Goal: Find specific page/section: Find specific page/section

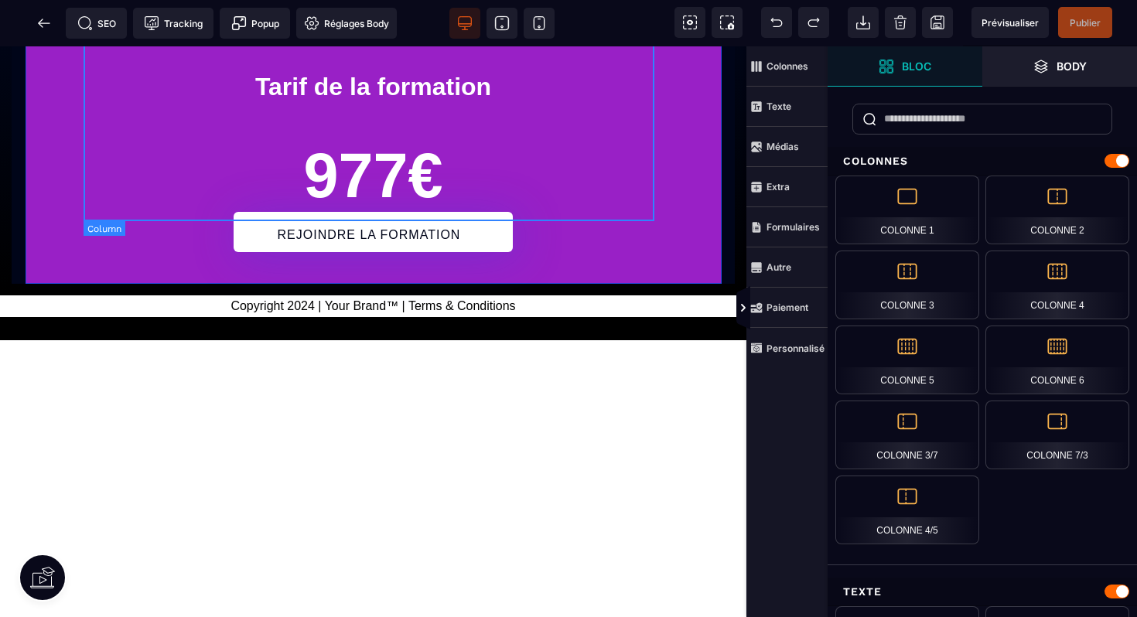
scroll to position [6549, 0]
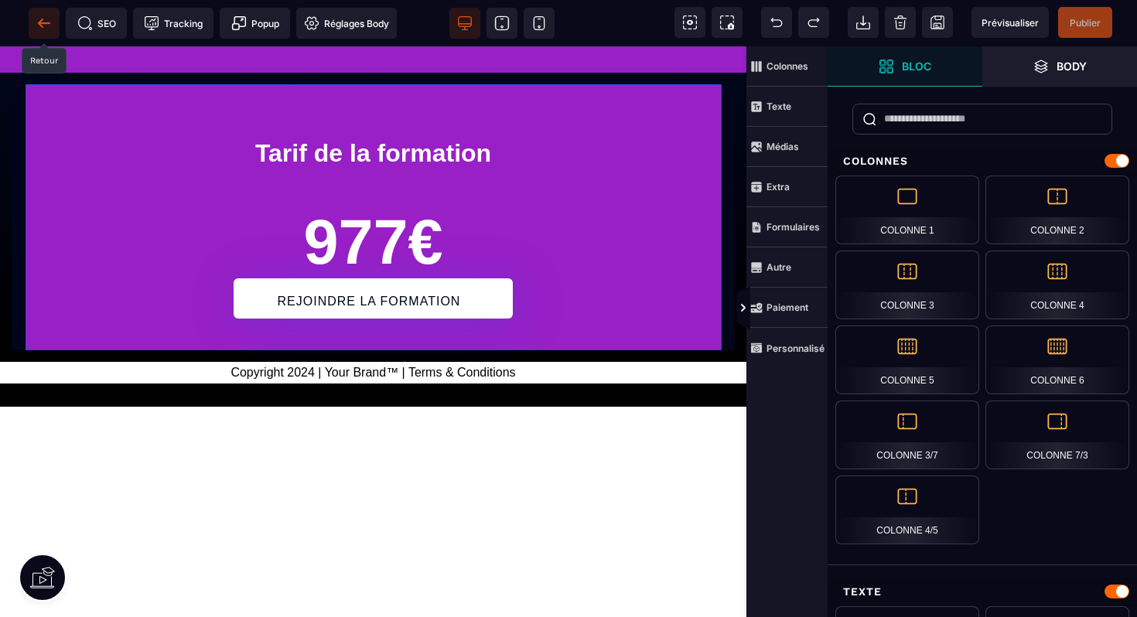
click at [53, 26] on span at bounding box center [44, 23] width 31 height 31
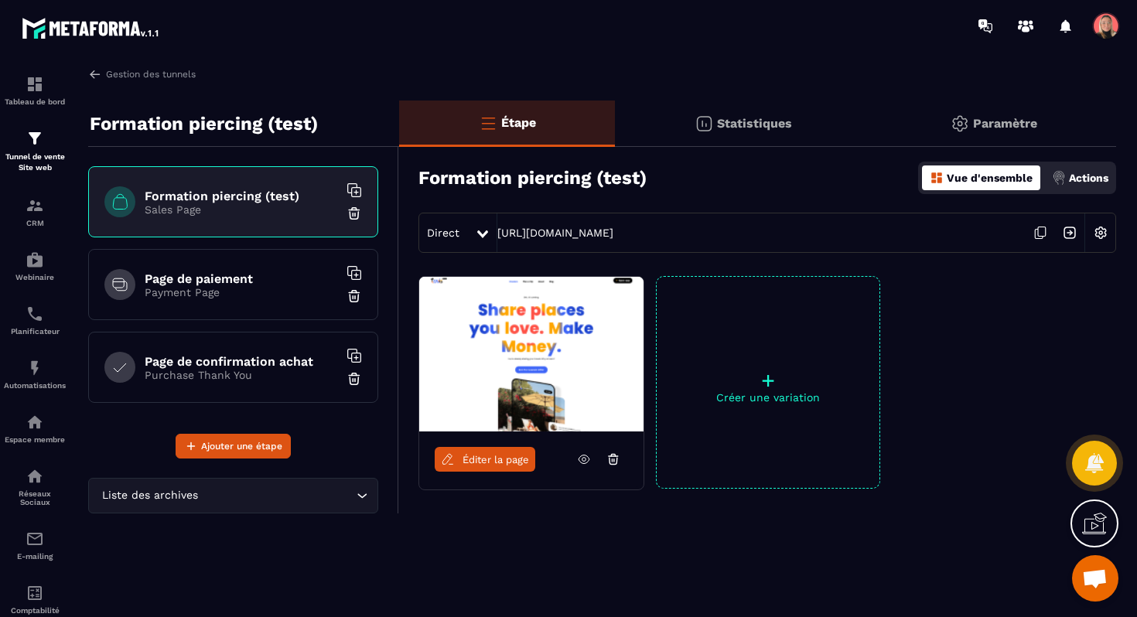
click at [177, 305] on div "Page de paiement Payment Page" at bounding box center [233, 284] width 290 height 71
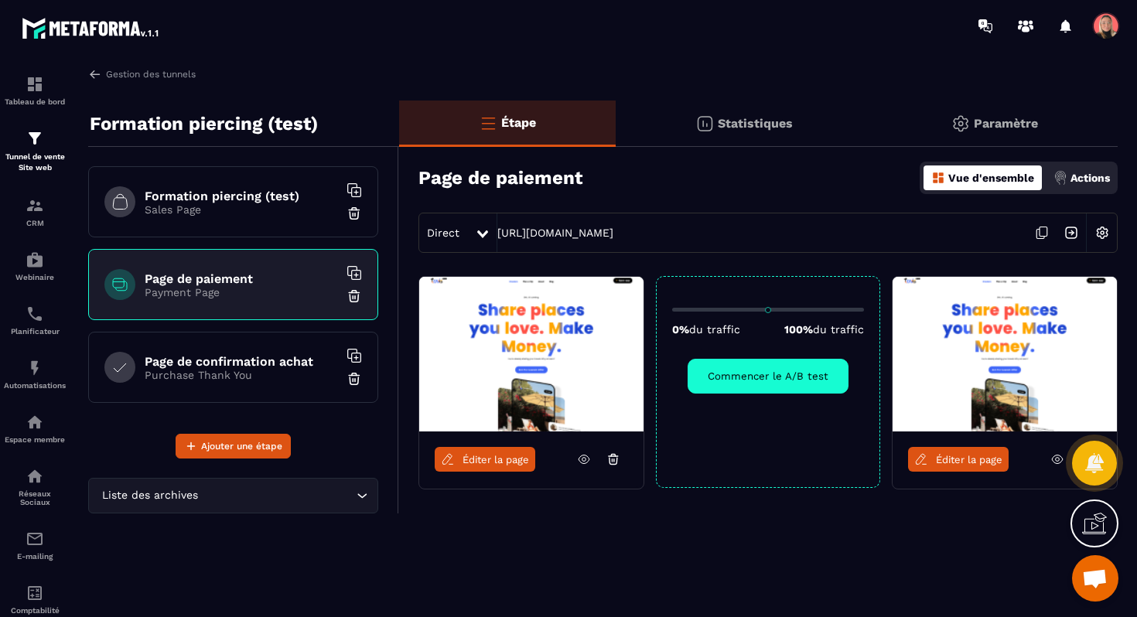
click at [511, 468] on link "Éditer la page" at bounding box center [485, 459] width 101 height 25
